Goal: Information Seeking & Learning: Learn about a topic

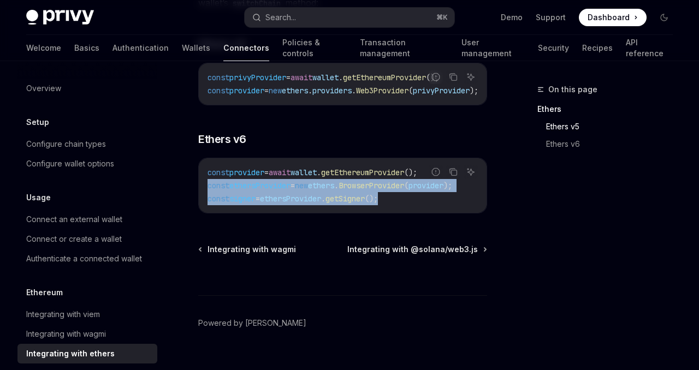
scroll to position [0, 50]
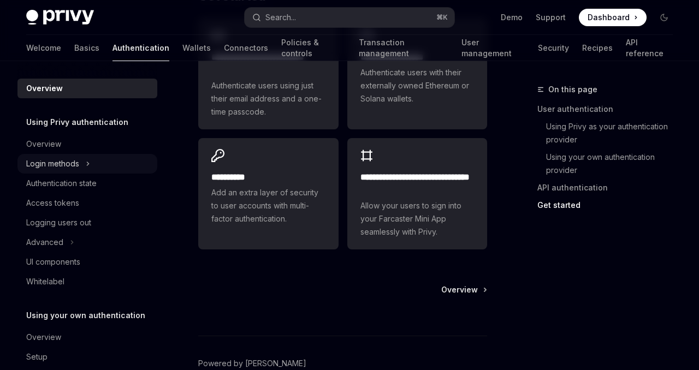
scroll to position [1129, 0]
click at [87, 139] on div "Overview" at bounding box center [88, 144] width 124 height 13
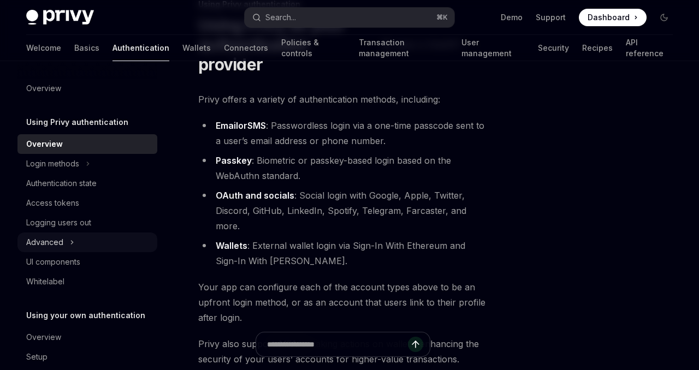
scroll to position [38, 0]
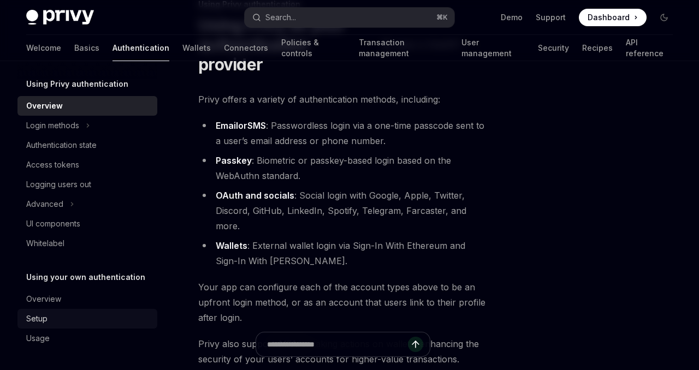
click at [62, 322] on div "Setup" at bounding box center [88, 318] width 124 height 13
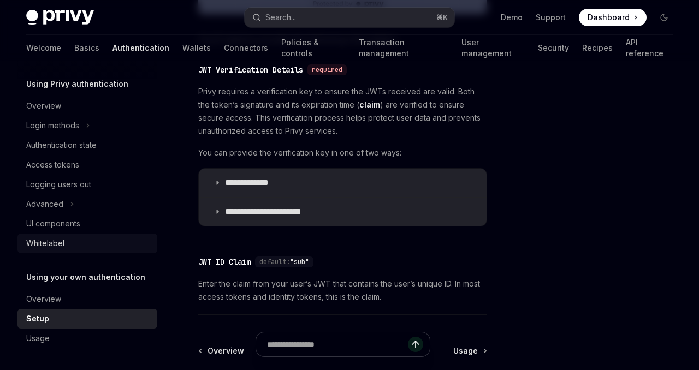
scroll to position [639, 0]
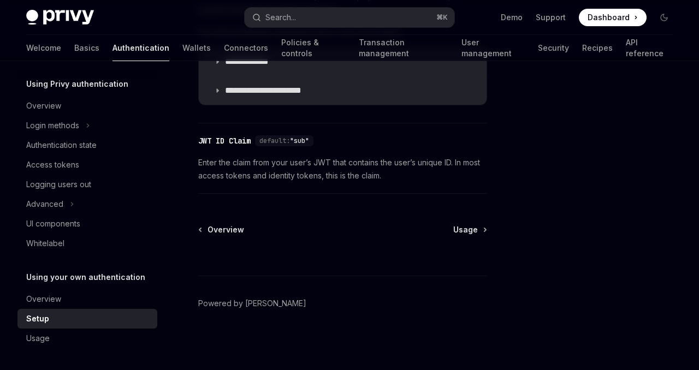
click at [72, 10] on img at bounding box center [60, 17] width 68 height 15
type textarea "*"
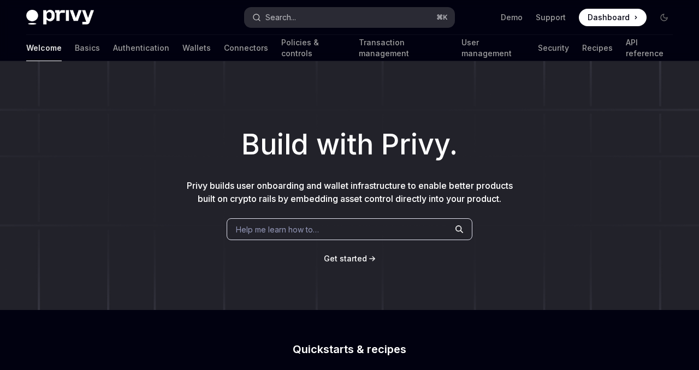
click at [270, 21] on div "Search..." at bounding box center [280, 17] width 31 height 13
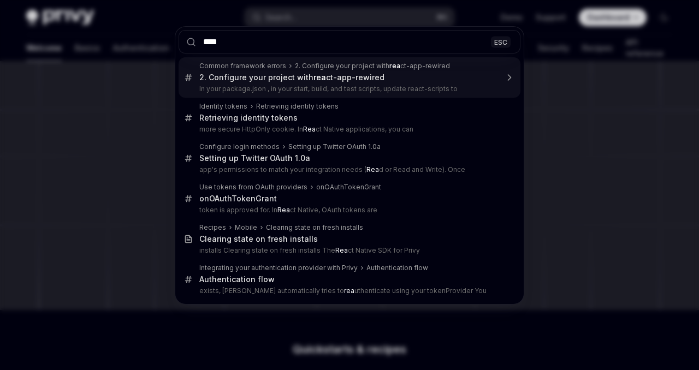
type input "*****"
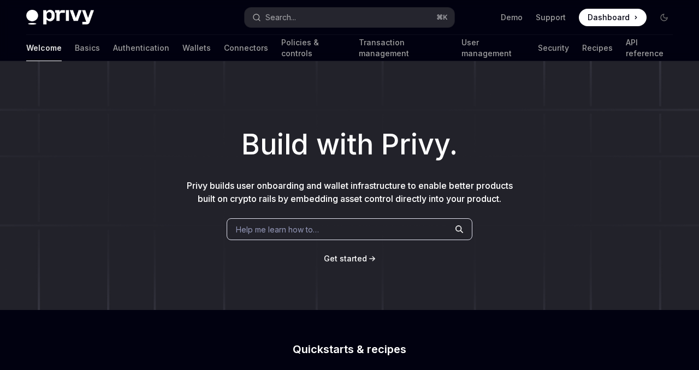
type textarea "*"
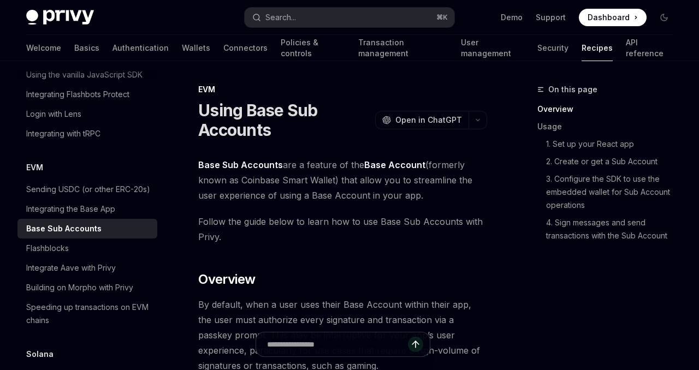
scroll to position [1, 0]
click at [305, 11] on button "Search... ⌘ K" at bounding box center [350, 18] width 210 height 20
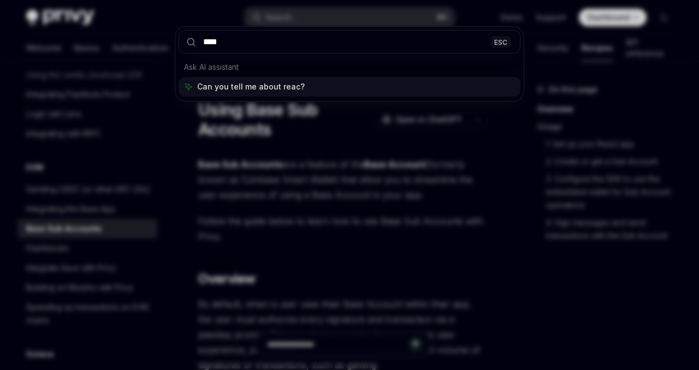
type input "*****"
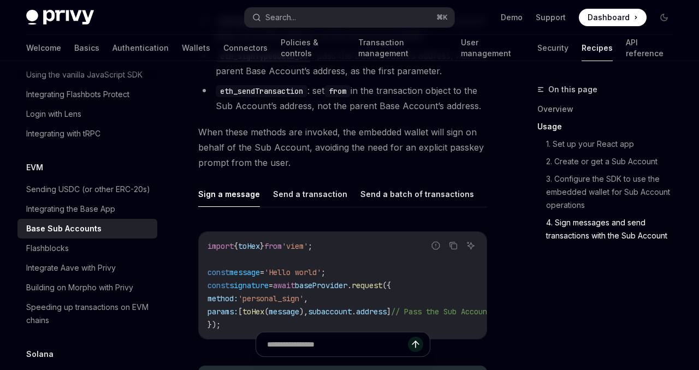
scroll to position [2765, 0]
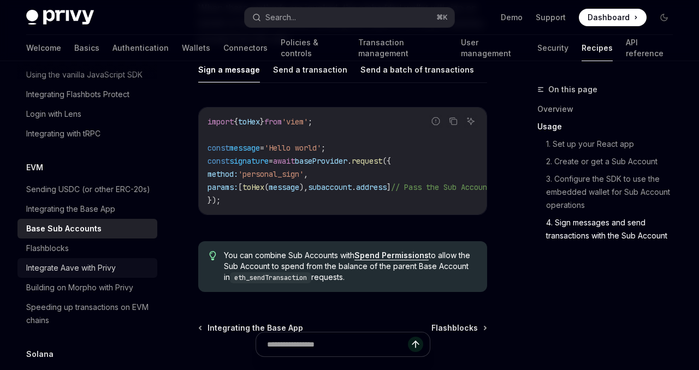
click at [38, 261] on div "Integrate Aave with Privy" at bounding box center [71, 267] width 90 height 13
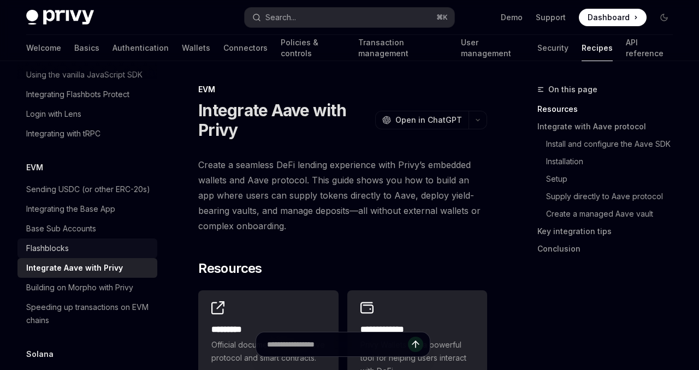
click at [50, 242] on div "Flashblocks" at bounding box center [47, 248] width 43 height 13
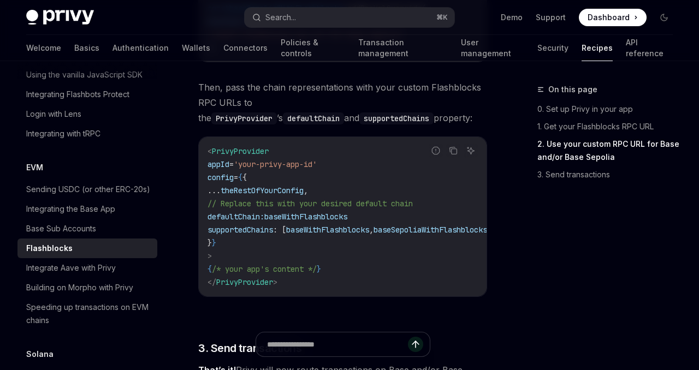
scroll to position [956, 0]
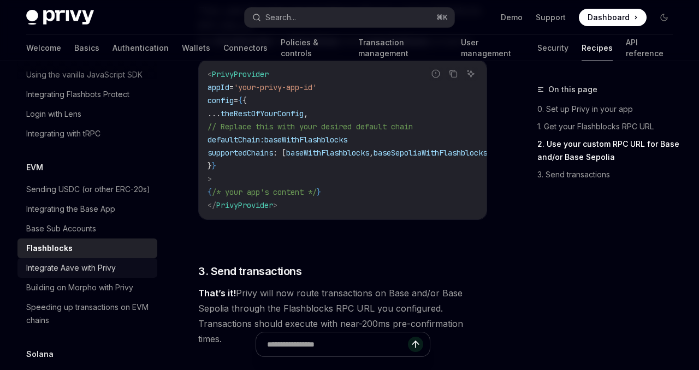
click at [106, 261] on div "Integrate Aave with Privy" at bounding box center [71, 267] width 90 height 13
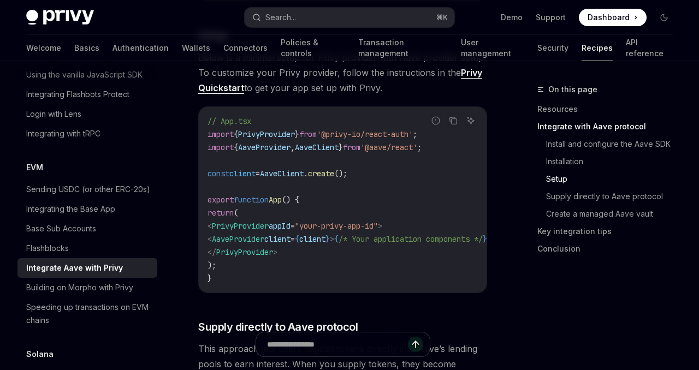
scroll to position [931, 0]
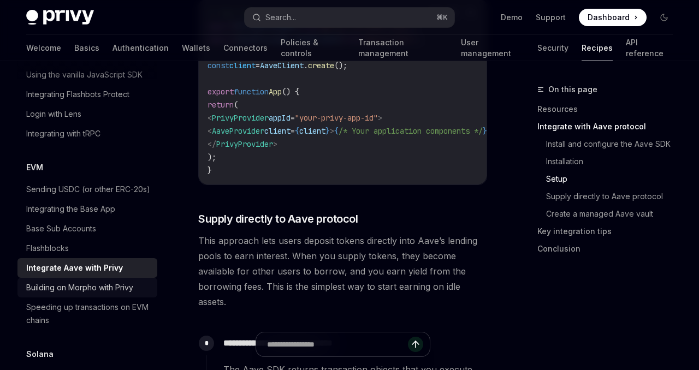
click at [115, 281] on div "Building on Morpho with Privy" at bounding box center [79, 287] width 107 height 13
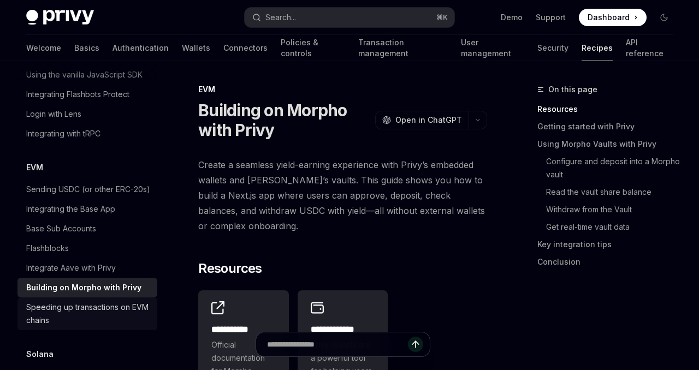
click at [118, 301] on div "Speeding up transactions on EVM chains" at bounding box center [88, 314] width 124 height 26
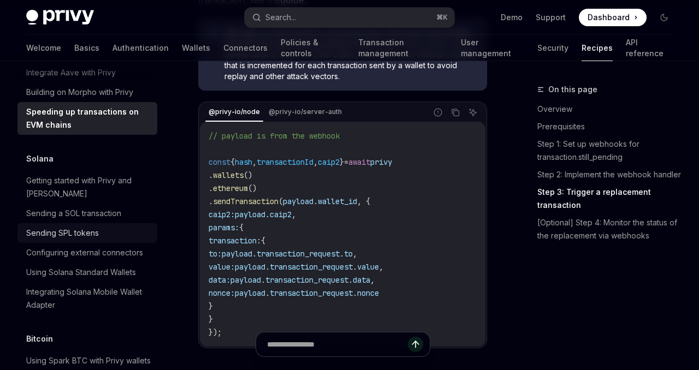
scroll to position [1731, 0]
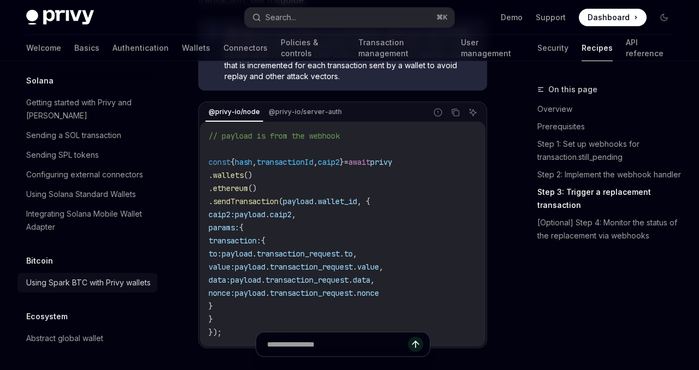
click at [131, 276] on div "Using Spark BTC with Privy wallets" at bounding box center [88, 282] width 124 height 13
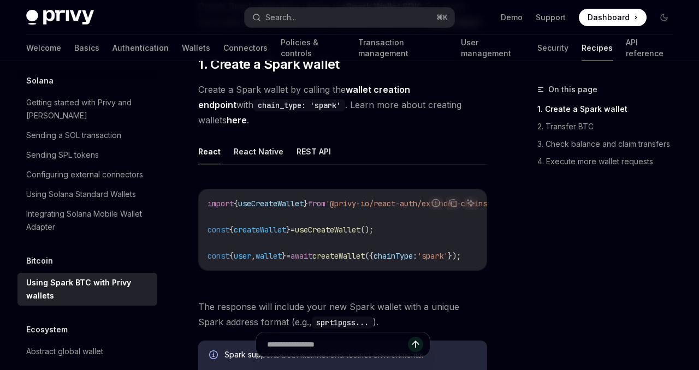
scroll to position [232, 0]
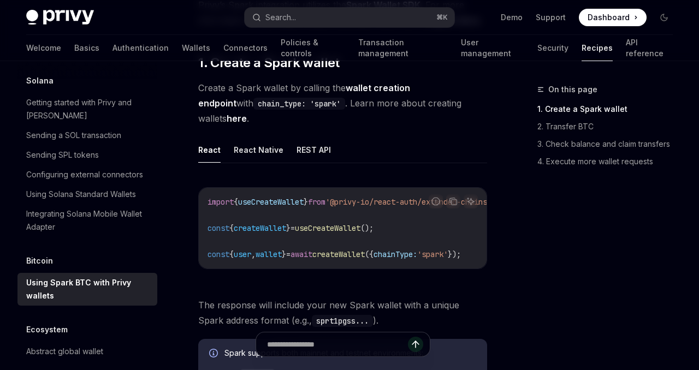
type textarea "*"
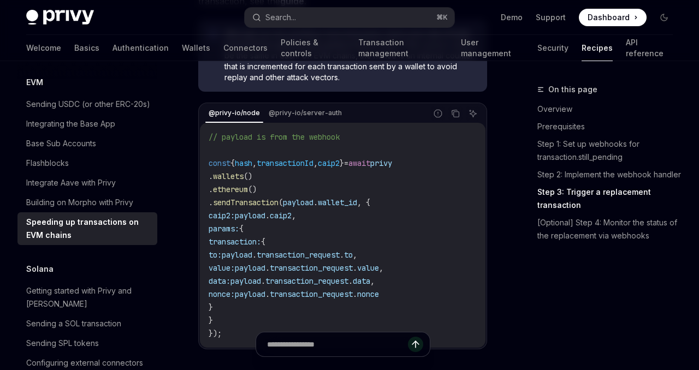
scroll to position [1141, 0]
click at [359, 21] on button "Search... ⌘ K" at bounding box center [350, 18] width 210 height 20
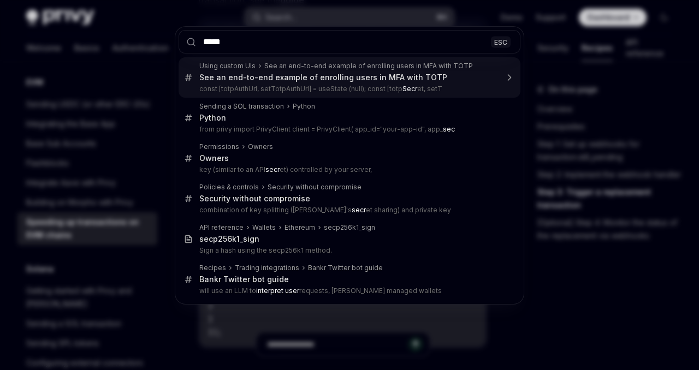
type input "******"
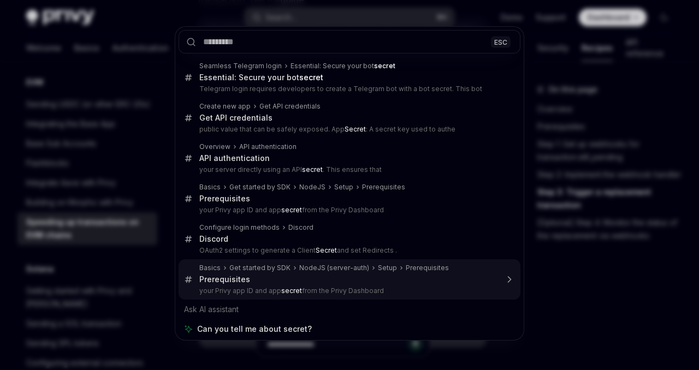
type textarea "*"
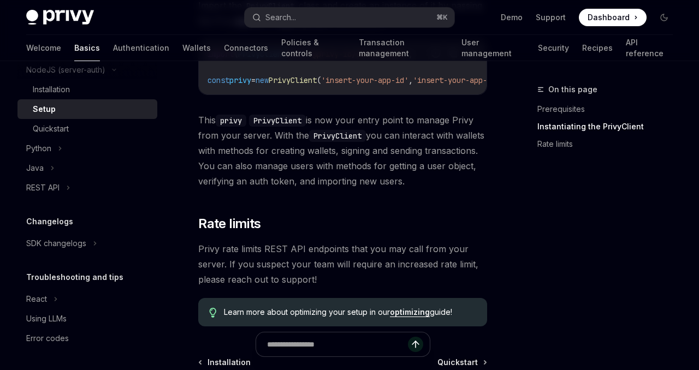
scroll to position [486, 0]
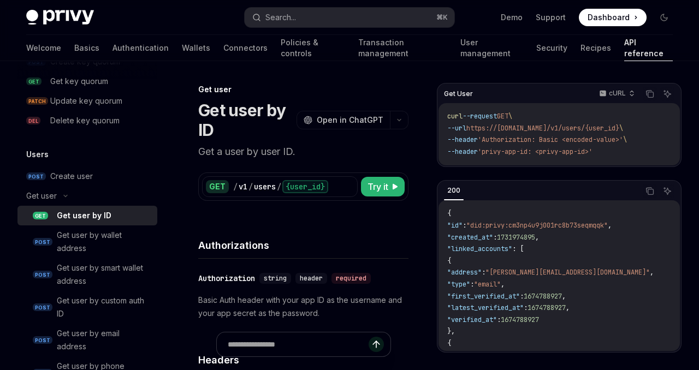
click at [631, 9] on span at bounding box center [613, 17] width 68 height 17
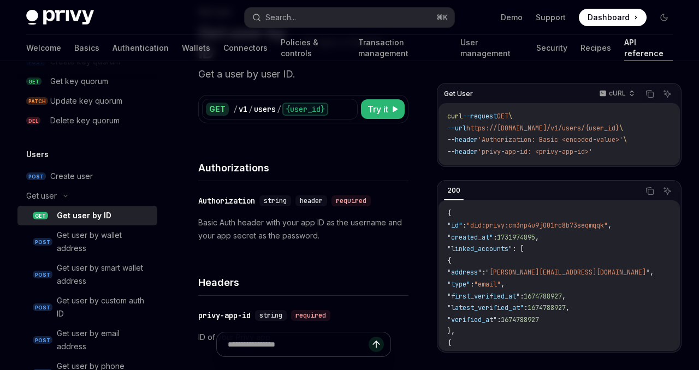
scroll to position [142, 0]
